Goal: Task Accomplishment & Management: Use online tool/utility

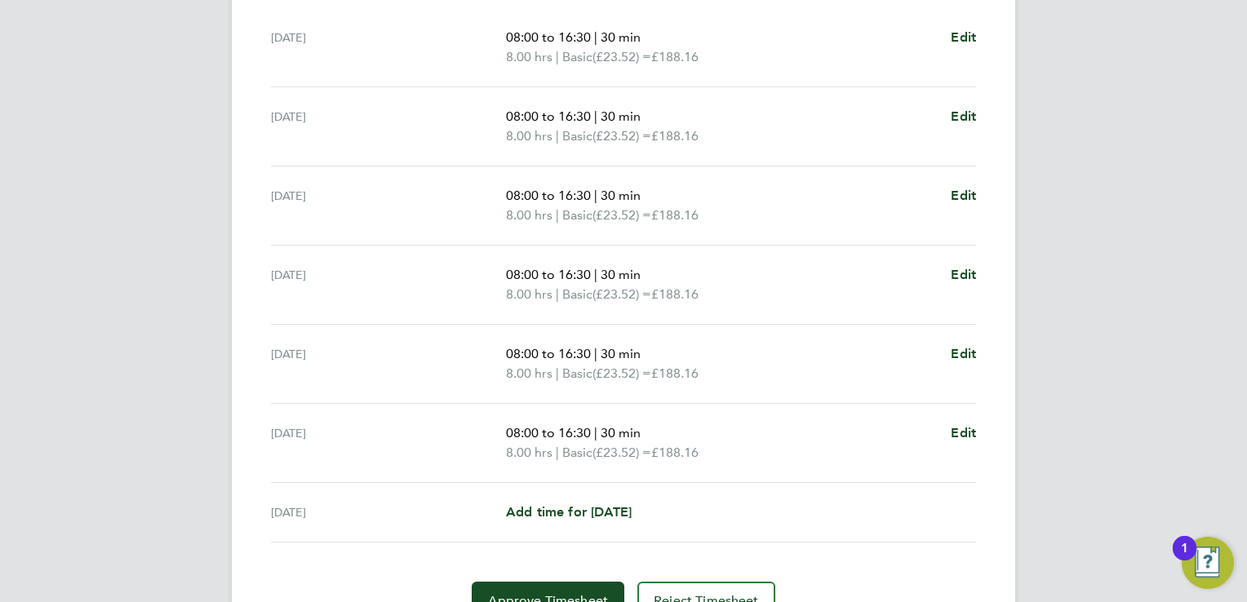
scroll to position [594, 0]
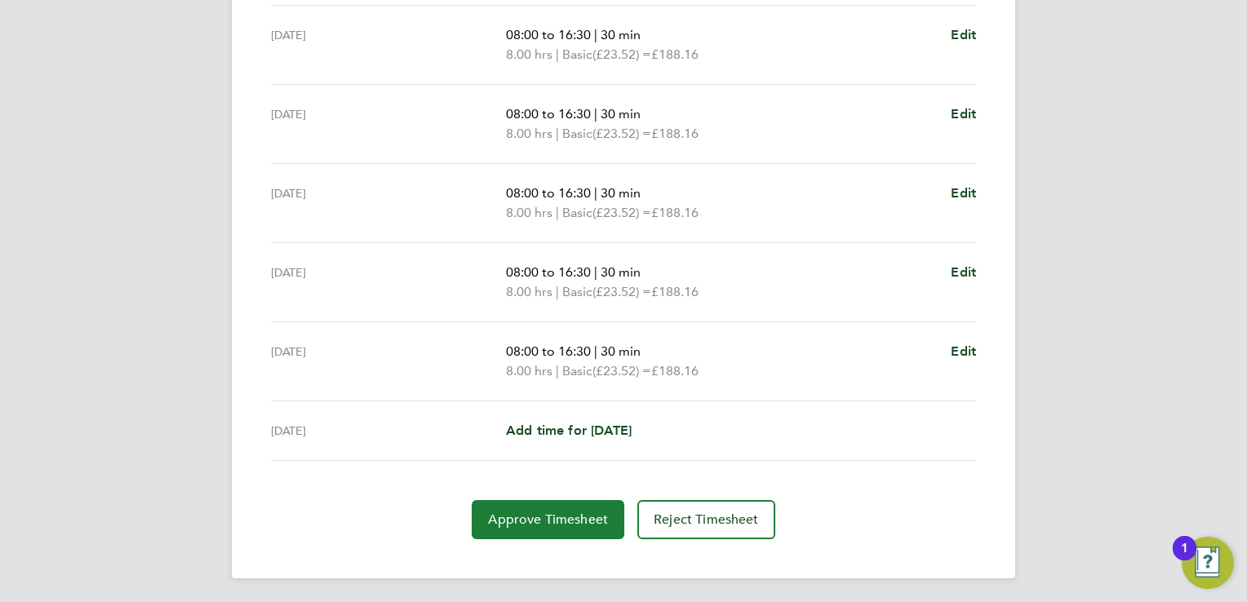
click at [546, 522] on span "Approve Timesheet" at bounding box center [548, 520] width 120 height 16
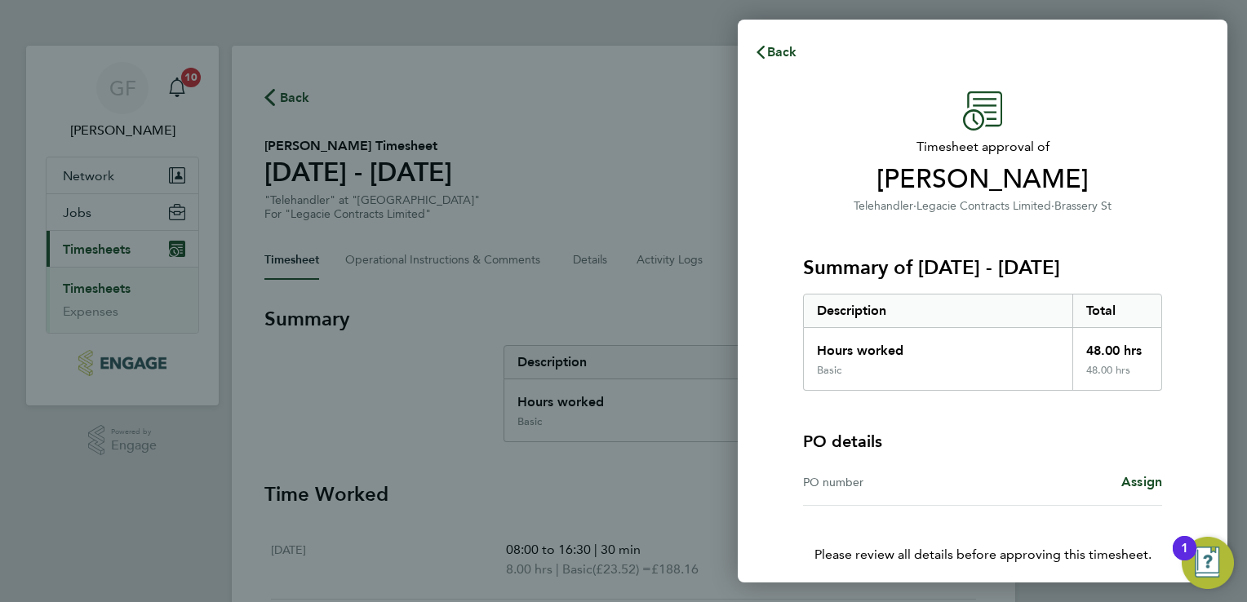
scroll to position [65, 0]
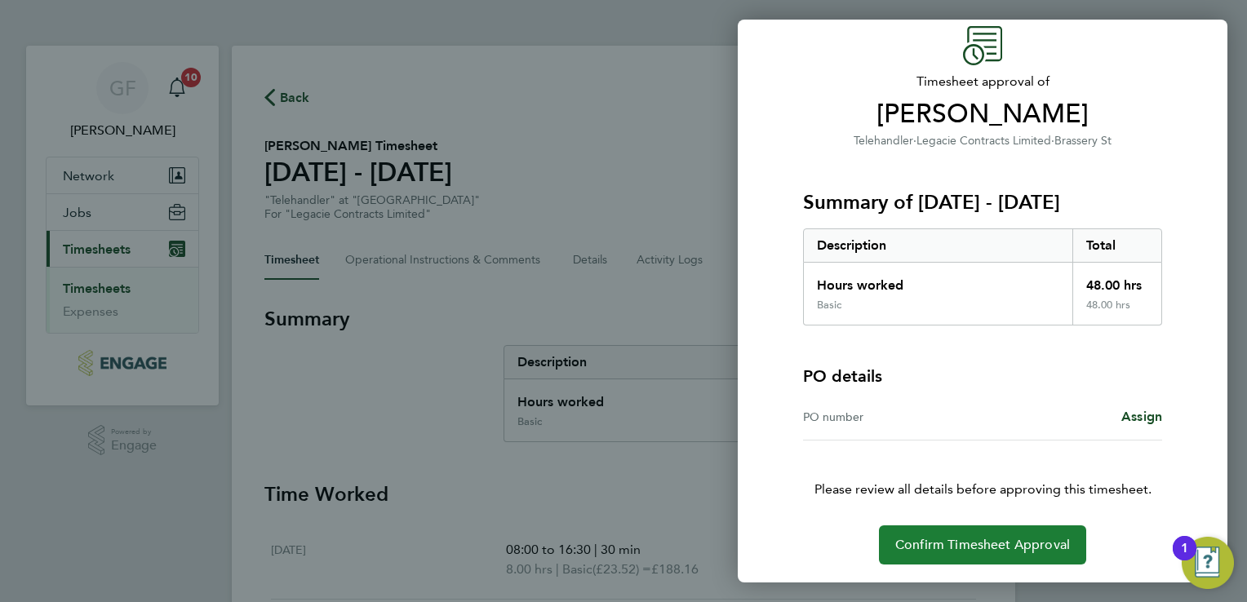
click at [988, 548] on span "Confirm Timesheet Approval" at bounding box center [982, 545] width 175 height 16
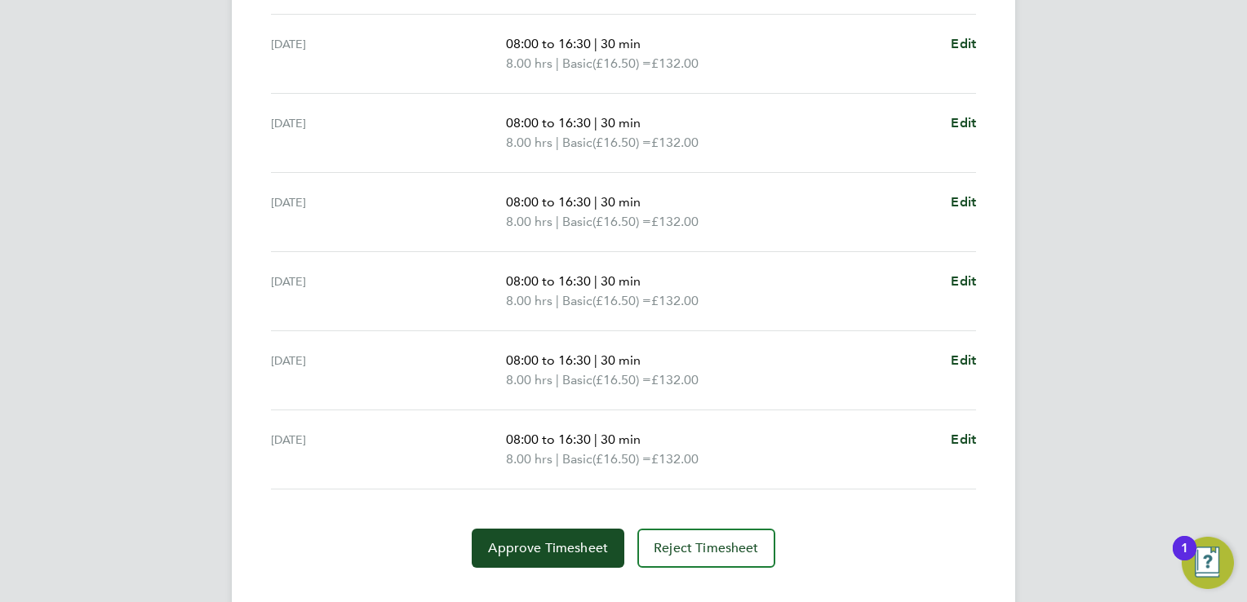
scroll to position [614, 0]
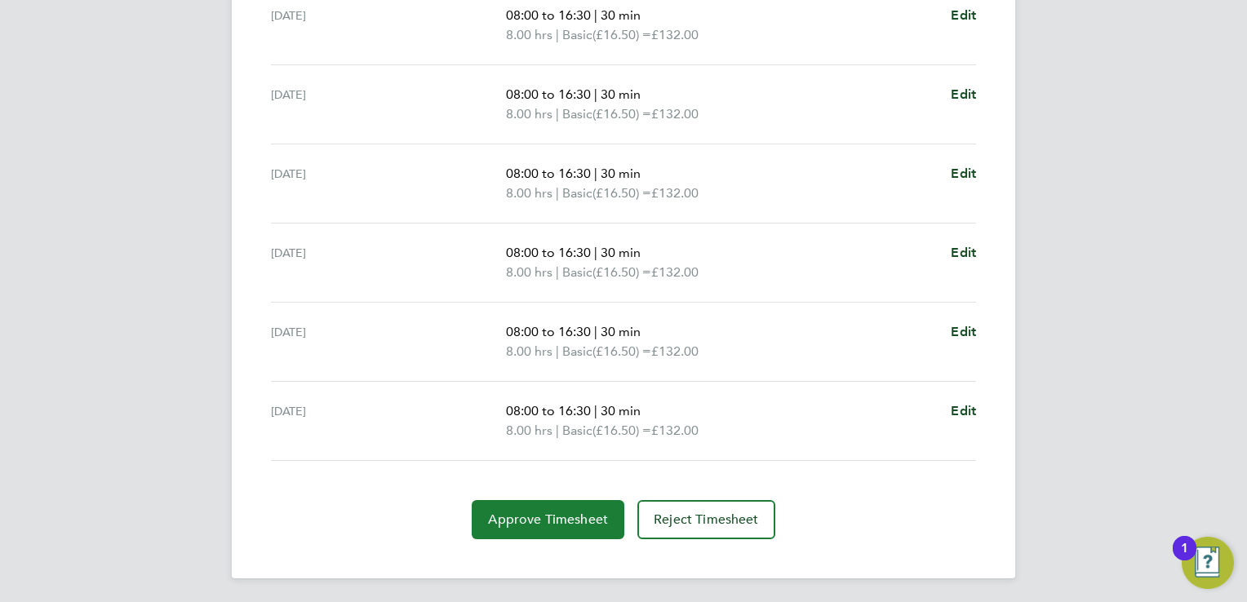
click at [576, 525] on span "Approve Timesheet" at bounding box center [548, 520] width 120 height 16
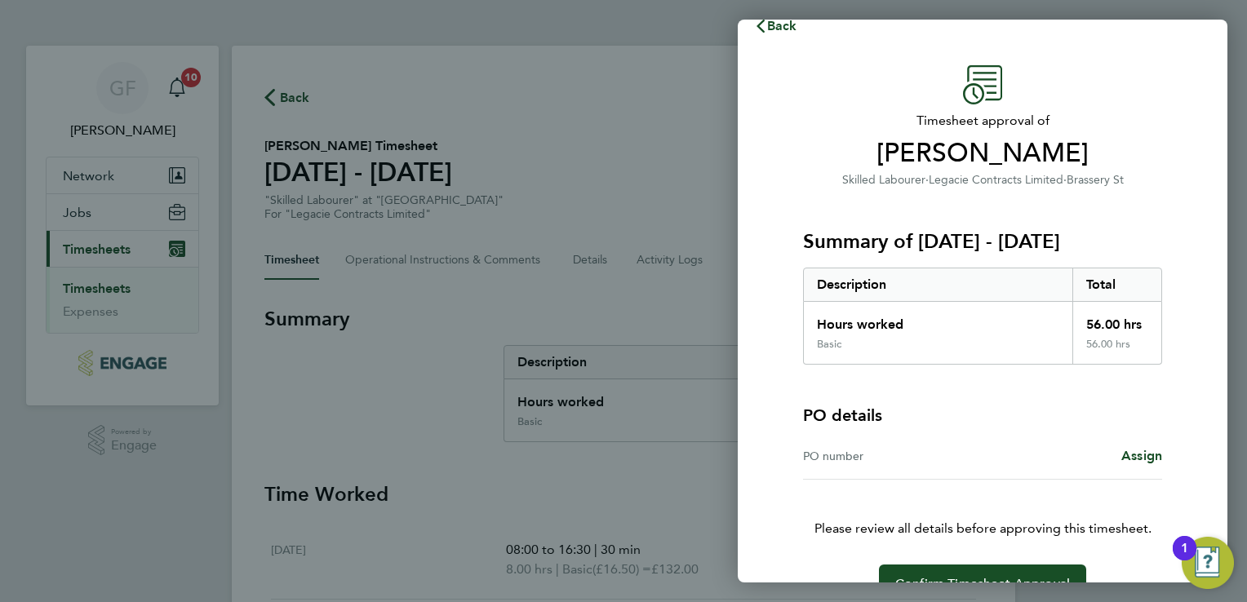
scroll to position [65, 0]
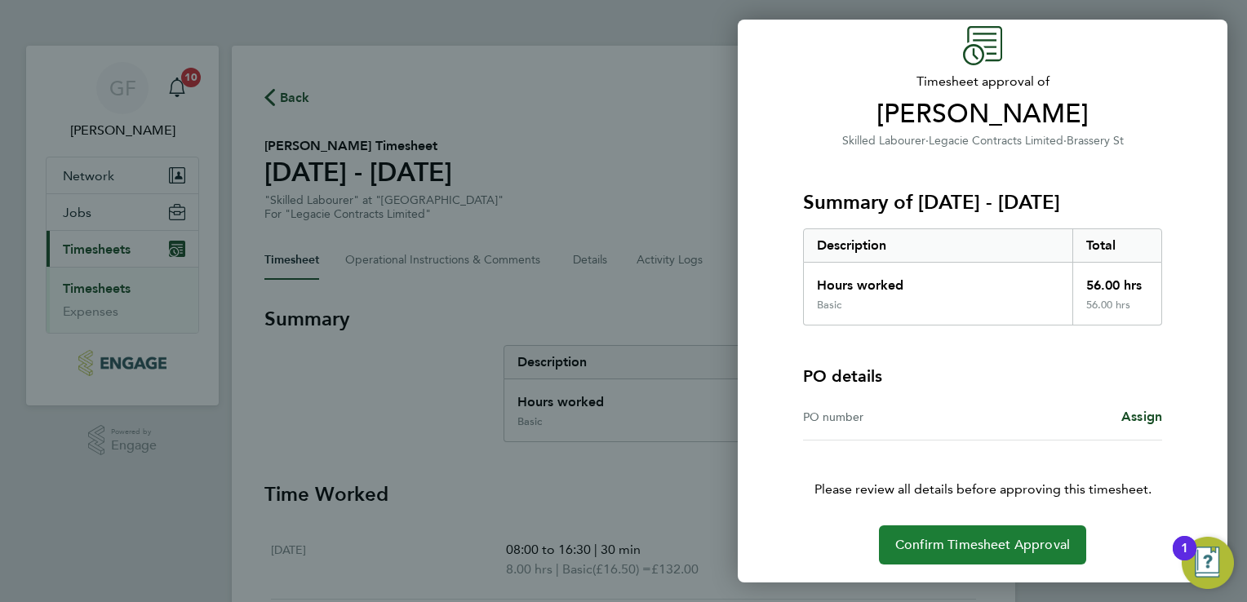
click at [1050, 549] on span "Confirm Timesheet Approval" at bounding box center [982, 545] width 175 height 16
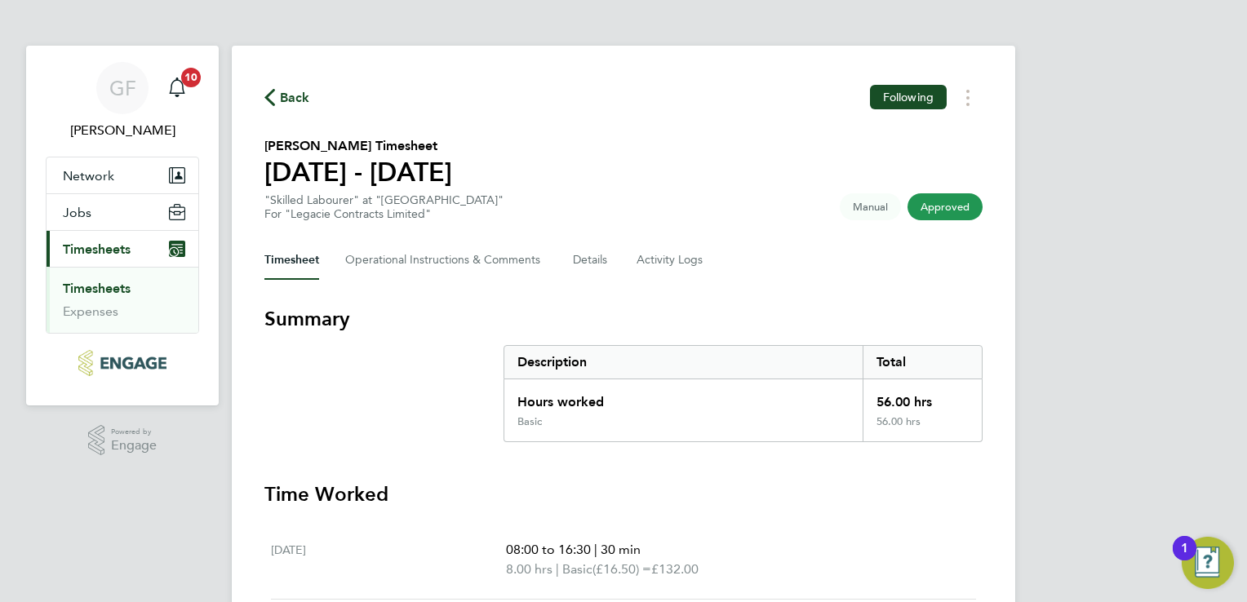
click at [1130, 477] on div "GF Garry Flaherty Notifications 10 Applications: Network Sites Jobs Placements …" at bounding box center [623, 570] width 1247 height 1140
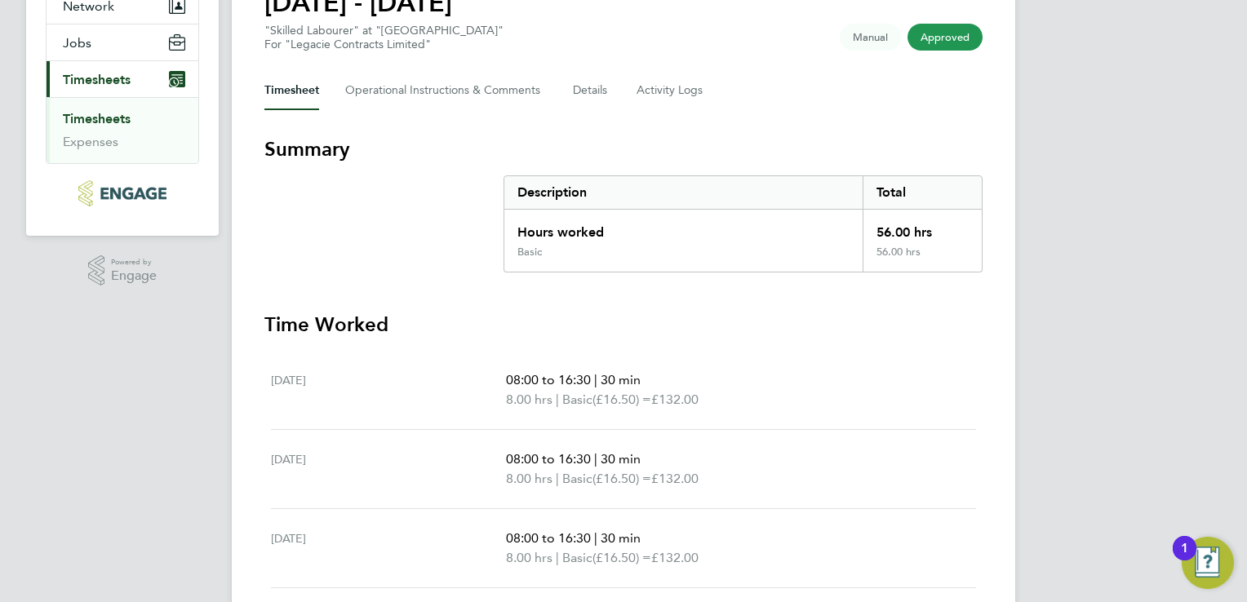
scroll to position [46, 0]
